Goal: Information Seeking & Learning: Find contact information

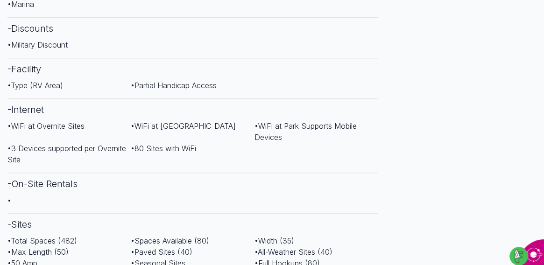
scroll to position [657, 0]
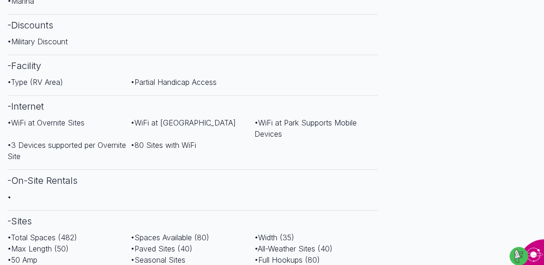
click at [40, 14] on h3 "- Discounts" at bounding box center [192, 25] width 370 height 22
click at [45, 37] on span "• Military Discount" at bounding box center [37, 41] width 60 height 9
drag, startPoint x: 45, startPoint y: 23, endPoint x: 26, endPoint y: 8, distance: 24.2
click at [26, 14] on h3 "- Discounts" at bounding box center [192, 25] width 370 height 22
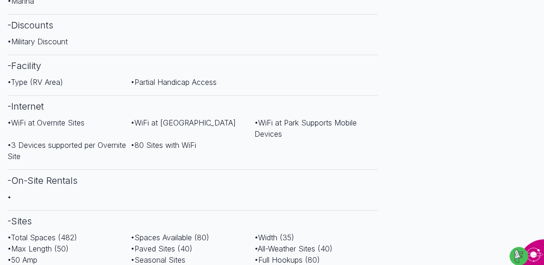
drag, startPoint x: 26, startPoint y: 8, endPoint x: 24, endPoint y: 22, distance: 14.6
click at [24, 37] on span "• Military Discount" at bounding box center [37, 41] width 60 height 9
click at [70, 14] on h3 "- Discounts" at bounding box center [192, 25] width 370 height 22
click at [34, 14] on h3 "- Discounts" at bounding box center [192, 25] width 370 height 22
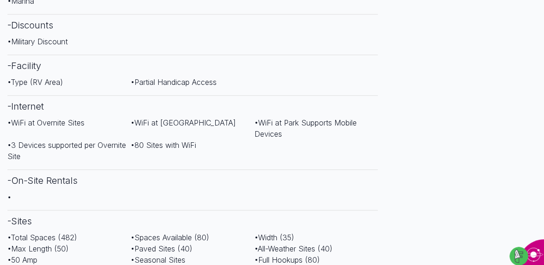
click at [21, 37] on span "• Military Discount" at bounding box center [37, 41] width 60 height 9
drag, startPoint x: 21, startPoint y: 21, endPoint x: 118, endPoint y: 15, distance: 97.4
click at [118, 15] on h3 "- Discounts" at bounding box center [192, 25] width 370 height 22
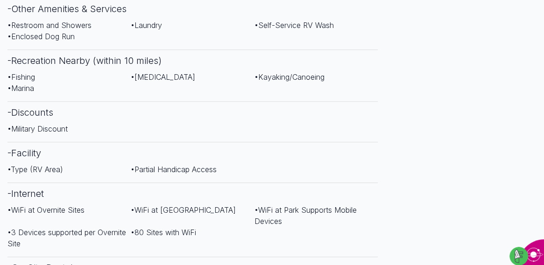
scroll to position [576, 0]
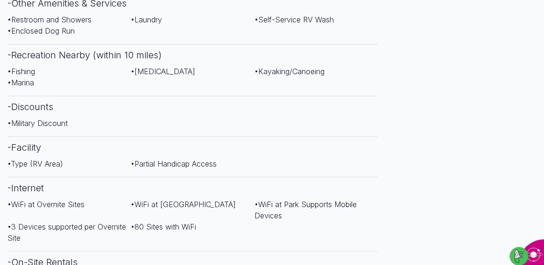
drag, startPoint x: 220, startPoint y: 100, endPoint x: 214, endPoint y: 100, distance: 6.1
click at [220, 99] on div "Amenities - Recreational Facilities • Heated Pool • River • Swimming • Fishing …" at bounding box center [192, 102] width 370 height 551
click at [213, 118] on div "• Military Discount" at bounding box center [192, 123] width 370 height 11
click at [76, 98] on h3 "- Discounts" at bounding box center [192, 107] width 370 height 22
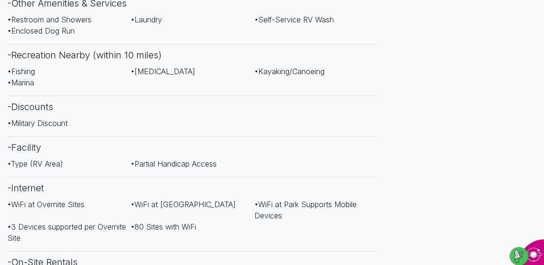
click at [45, 96] on h3 "- Discounts" at bounding box center [192, 107] width 370 height 22
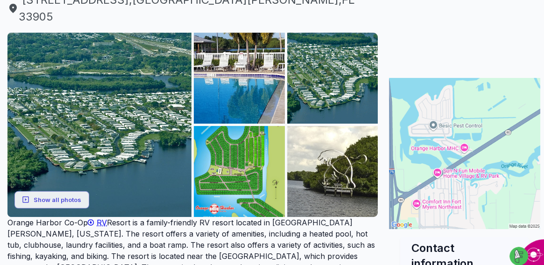
scroll to position [108, 0]
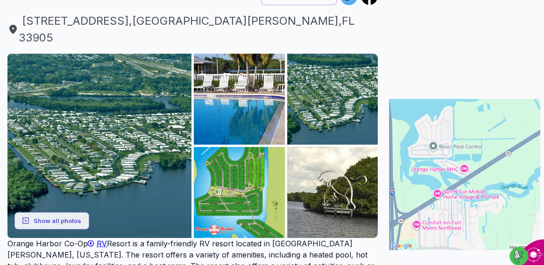
drag, startPoint x: 543, startPoint y: 42, endPoint x: 542, endPoint y: 19, distance: 22.9
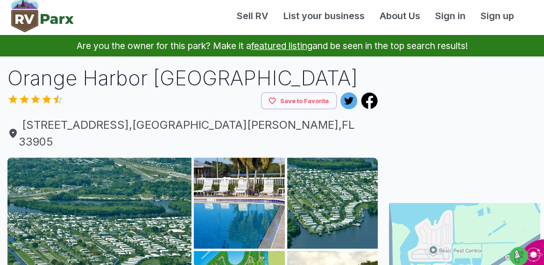
scroll to position [0, 0]
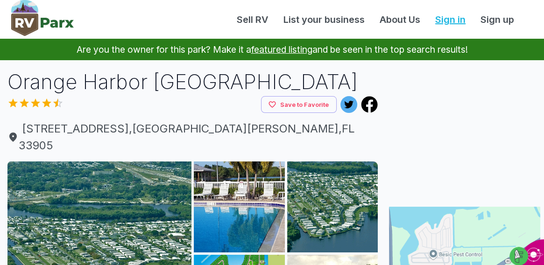
click at [454, 17] on link "Sign in" at bounding box center [450, 20] width 45 height 14
